Goal: Task Accomplishment & Management: Use online tool/utility

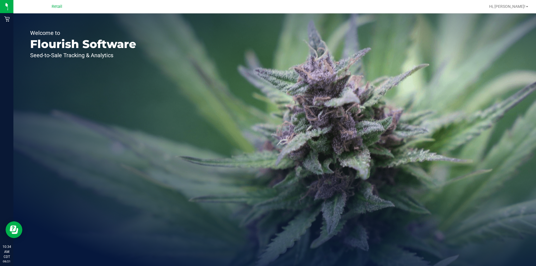
click at [55, 5] on span "Retail" at bounding box center [57, 6] width 11 height 5
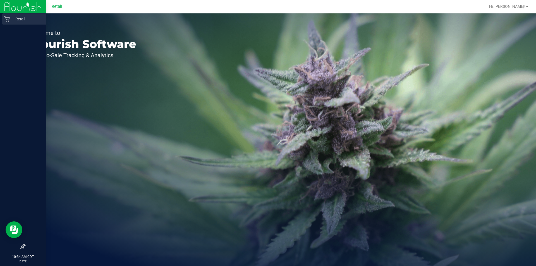
click at [6, 19] on icon at bounding box center [7, 19] width 6 height 6
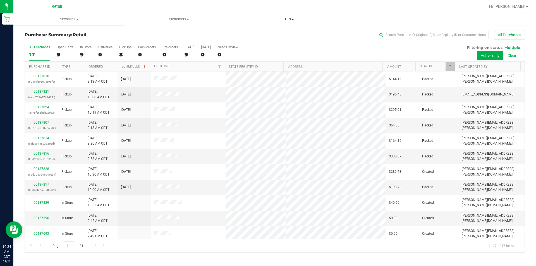
click at [293, 14] on uib-tab-heading "Tills Manage tills" at bounding box center [289, 19] width 110 height 11
click at [266, 34] on span "Manage tills" at bounding box center [253, 33] width 38 height 5
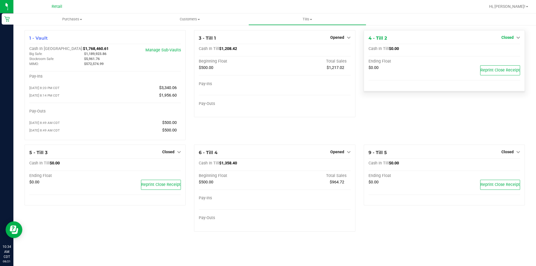
click at [506, 35] on span "Closed" at bounding box center [507, 37] width 12 height 4
click at [503, 47] on link "Open Till" at bounding box center [507, 49] width 15 height 4
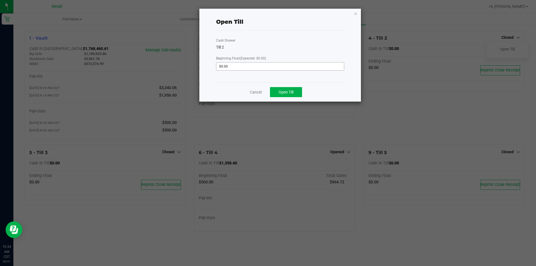
click at [228, 68] on input "$0.00" at bounding box center [280, 67] width 128 height 8
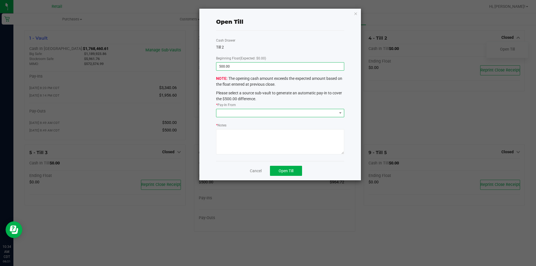
click at [229, 111] on span at bounding box center [276, 113] width 121 height 8
type input "$500.00"
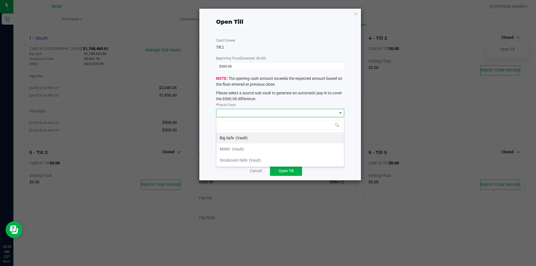
scroll to position [8, 128]
click at [237, 150] on span "(Vault)" at bounding box center [238, 149] width 12 height 4
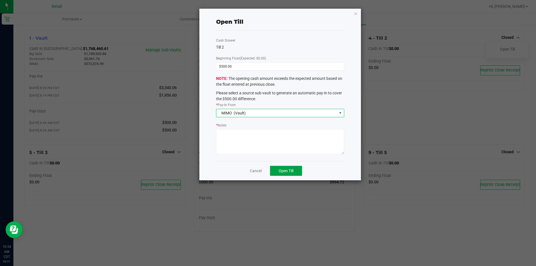
click at [284, 171] on span "Open Till" at bounding box center [286, 171] width 15 height 4
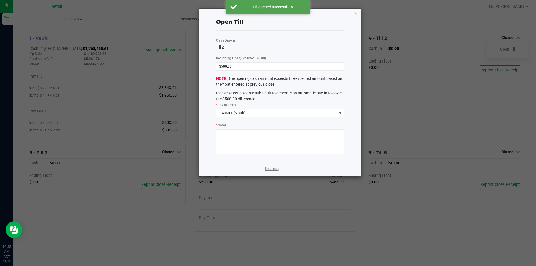
click at [275, 171] on link "Dismiss" at bounding box center [271, 169] width 13 height 6
